Goal: Communication & Community: Answer question/provide support

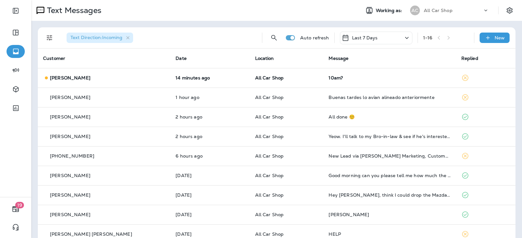
click at [304, 68] on th "Location" at bounding box center [287, 59] width 74 height 20
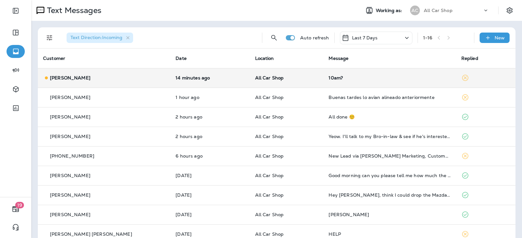
click at [297, 82] on td "All Car Shop" at bounding box center [287, 78] width 74 height 20
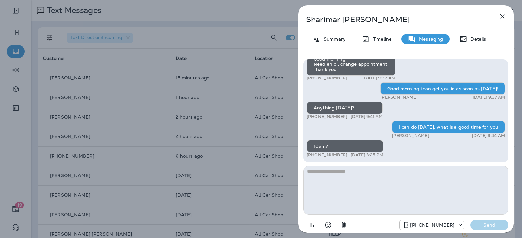
click at [358, 177] on textarea at bounding box center [405, 190] width 205 height 49
type textarea "**********"
click at [490, 231] on div "[PHONE_NUMBER] Send" at bounding box center [405, 223] width 205 height 17
click at [486, 224] on p "Send" at bounding box center [488, 225] width 27 height 6
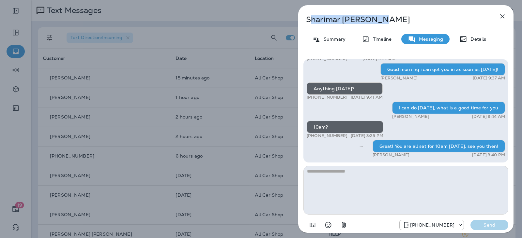
drag, startPoint x: 386, startPoint y: 15, endPoint x: 311, endPoint y: 23, distance: 75.1
click at [311, 23] on p "[PERSON_NAME]" at bounding box center [395, 19] width 178 height 9
drag, startPoint x: 398, startPoint y: 16, endPoint x: 393, endPoint y: 18, distance: 5.0
click at [397, 16] on p "[PERSON_NAME]" at bounding box center [395, 19] width 178 height 9
click at [386, 21] on p "[PERSON_NAME]" at bounding box center [395, 19] width 178 height 9
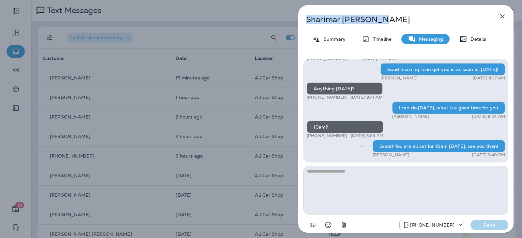
drag, startPoint x: 372, startPoint y: 22, endPoint x: 307, endPoint y: 20, distance: 64.6
click at [307, 21] on p "[PERSON_NAME]" at bounding box center [395, 19] width 178 height 9
copy p "[PERSON_NAME]"
click at [500, 17] on icon "button" at bounding box center [502, 16] width 8 height 8
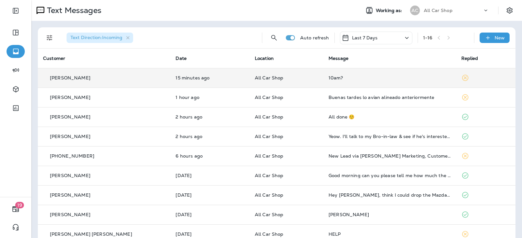
click at [299, 79] on p "All Car Shop" at bounding box center [286, 77] width 63 height 5
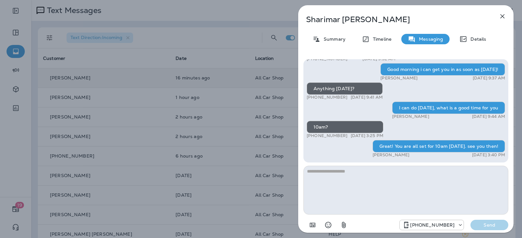
click at [502, 16] on icon "button" at bounding box center [502, 16] width 4 height 4
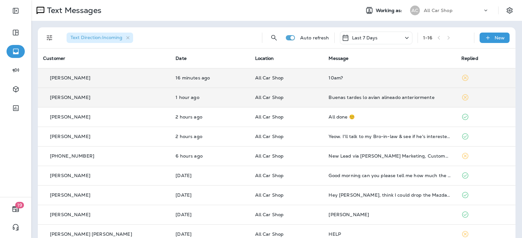
click at [292, 95] on p "All Car Shop" at bounding box center [286, 97] width 63 height 5
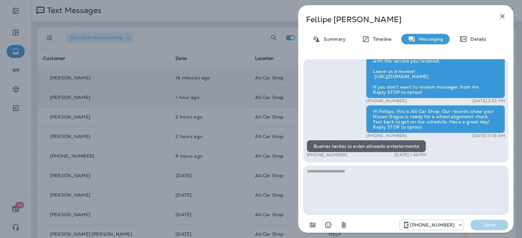
click at [341, 179] on textarea at bounding box center [405, 190] width 205 height 49
click at [341, 174] on textarea at bounding box center [405, 190] width 205 height 49
type textarea "**********"
click at [494, 226] on p "Send" at bounding box center [488, 225] width 27 height 6
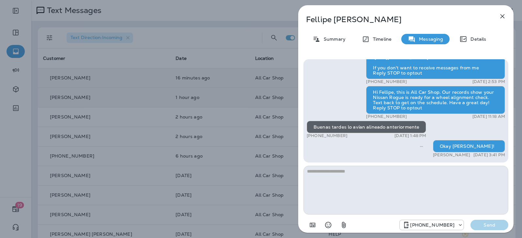
click at [501, 18] on icon "button" at bounding box center [502, 16] width 8 height 8
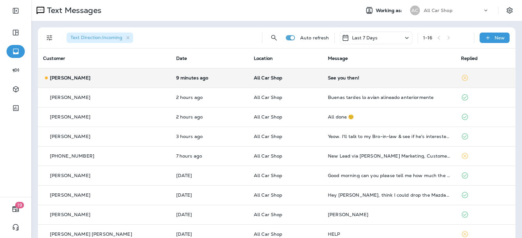
click at [354, 78] on div "See you then!" at bounding box center [389, 77] width 123 height 5
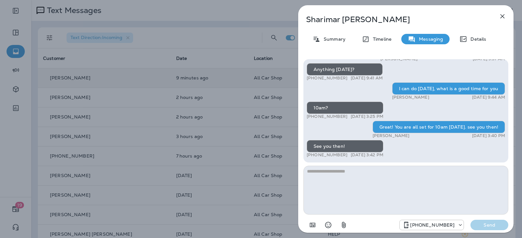
click at [326, 226] on icon "Select an emoji" at bounding box center [328, 225] width 8 height 8
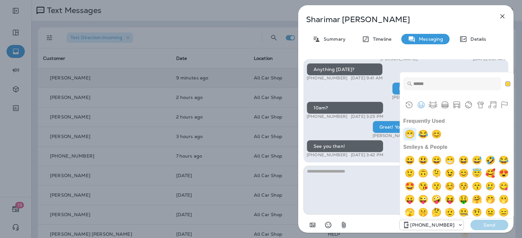
click at [407, 136] on img "grin" at bounding box center [409, 134] width 13 height 13
type textarea "**"
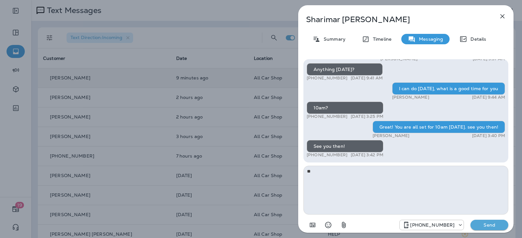
click at [478, 226] on p "Send" at bounding box center [488, 225] width 27 height 6
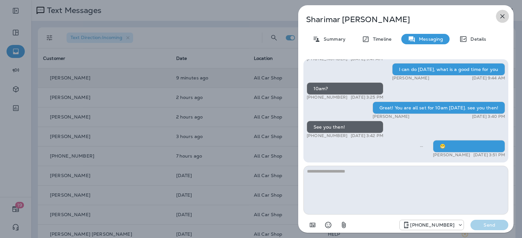
click at [501, 18] on icon "button" at bounding box center [502, 16] width 8 height 8
